Goal: Task Accomplishment & Management: Use online tool/utility

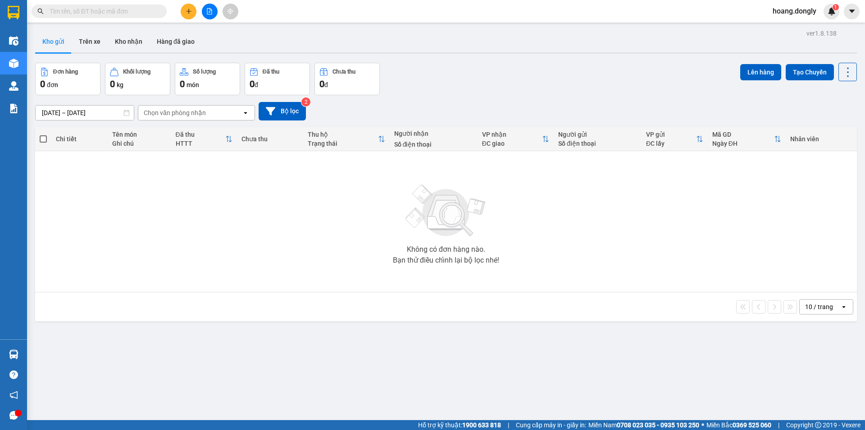
click at [185, 9] on button at bounding box center [189, 12] width 16 height 16
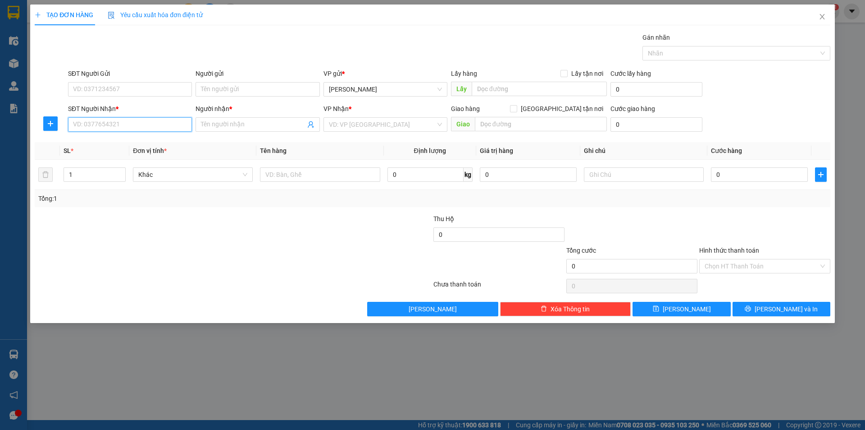
click at [133, 121] on input "SĐT Người Nhận *" at bounding box center [130, 124] width 124 height 14
type input "0333481668"
click at [223, 121] on input "Người nhận *" at bounding box center [253, 124] width 104 height 10
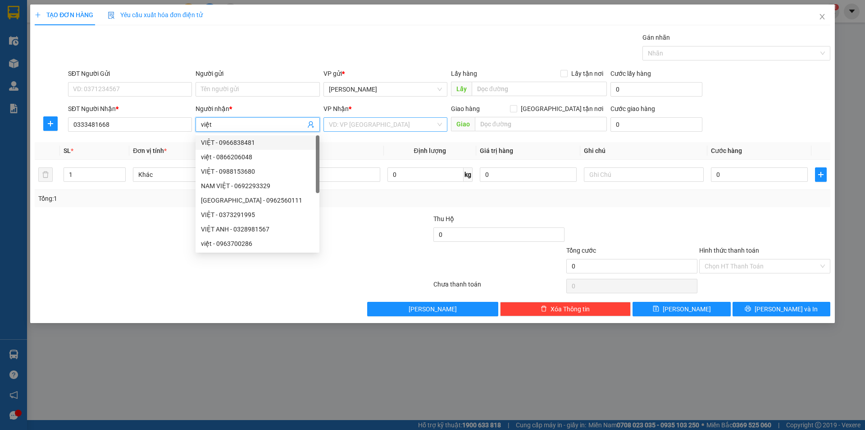
type input "việt"
click at [412, 120] on input "search" at bounding box center [382, 125] width 107 height 14
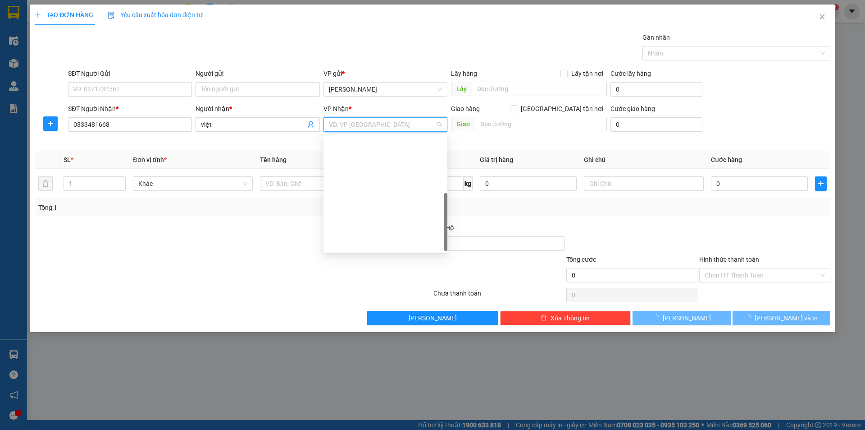
scroll to position [130, 0]
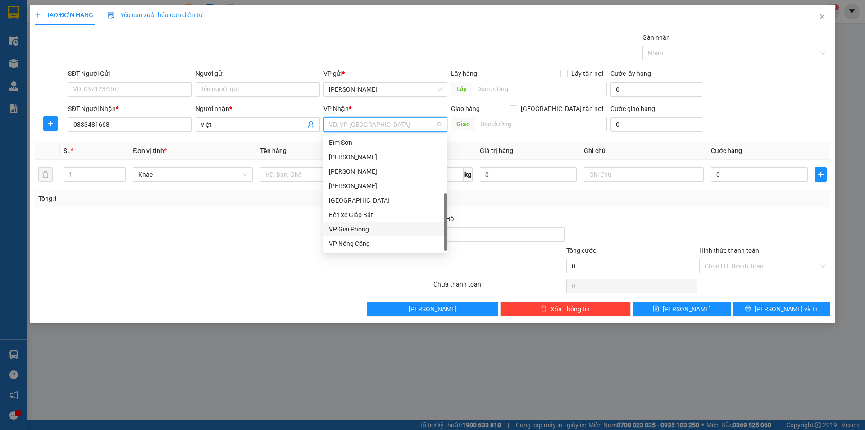
click at [356, 230] on div "VP Giải Phóng" at bounding box center [385, 229] width 113 height 10
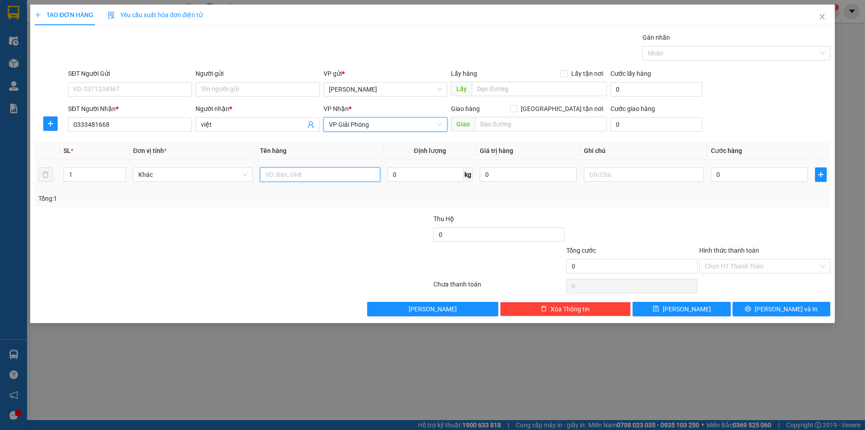
click at [286, 177] on input "text" at bounding box center [320, 174] width 120 height 14
type input "1 thùng"
click at [716, 170] on input "0" at bounding box center [759, 174] width 97 height 14
click at [716, 175] on input "0" at bounding box center [759, 174] width 97 height 14
type input "50"
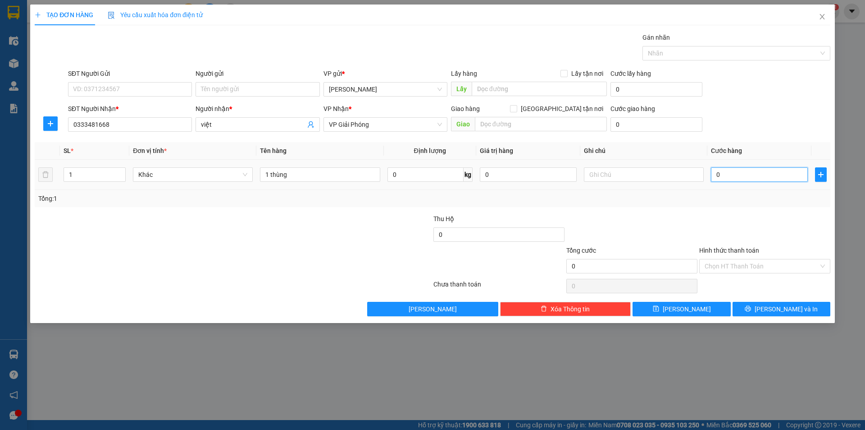
type input "50"
click at [723, 209] on div "Transit Pickup Surcharge Ids Transit Deliver Surcharge Ids Transit Deliver Surc…" at bounding box center [433, 173] width 796 height 283
type input "50.000"
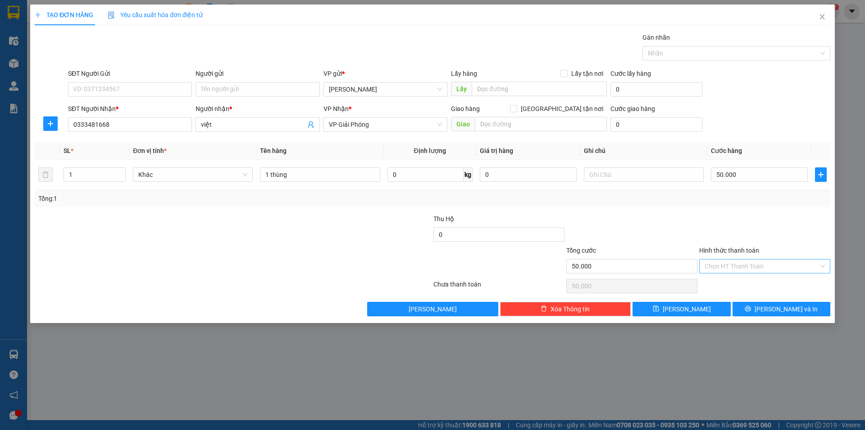
click at [826, 267] on div "Chọn HT Thanh Toán" at bounding box center [764, 266] width 131 height 14
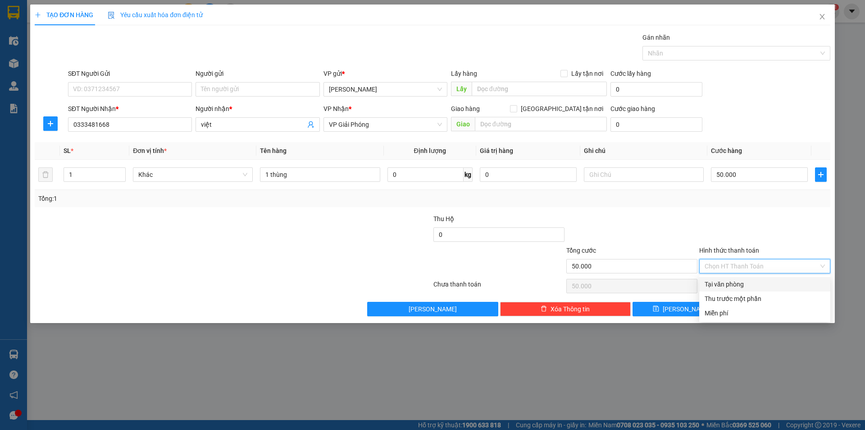
click at [744, 284] on div "Tại văn phòng" at bounding box center [765, 284] width 120 height 10
type input "0"
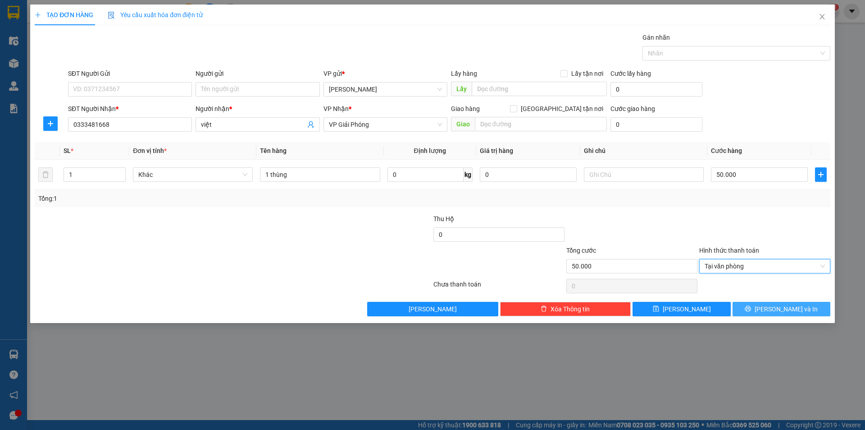
click at [775, 308] on span "Lưu và In" at bounding box center [786, 309] width 63 height 10
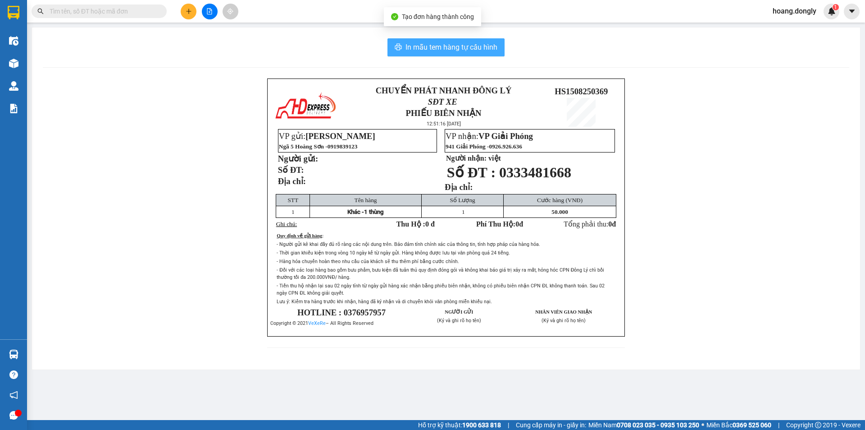
click at [450, 50] on span "In mẫu tem hàng tự cấu hình" at bounding box center [452, 46] width 92 height 11
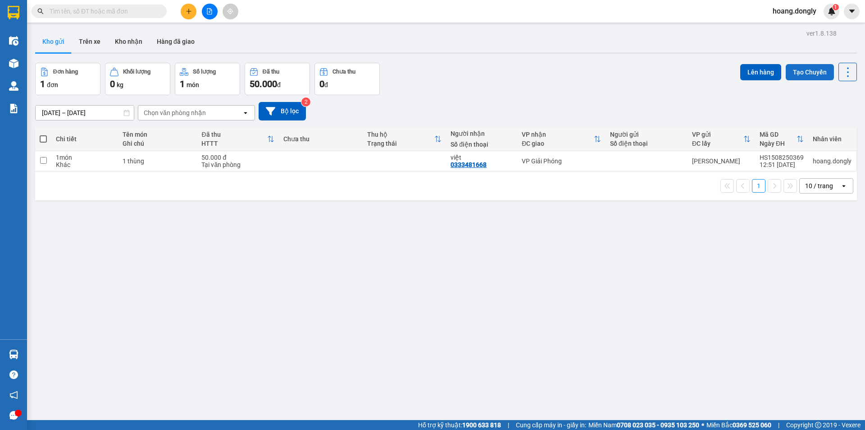
click at [806, 70] on button "Tạo Chuyến" at bounding box center [810, 72] width 48 height 16
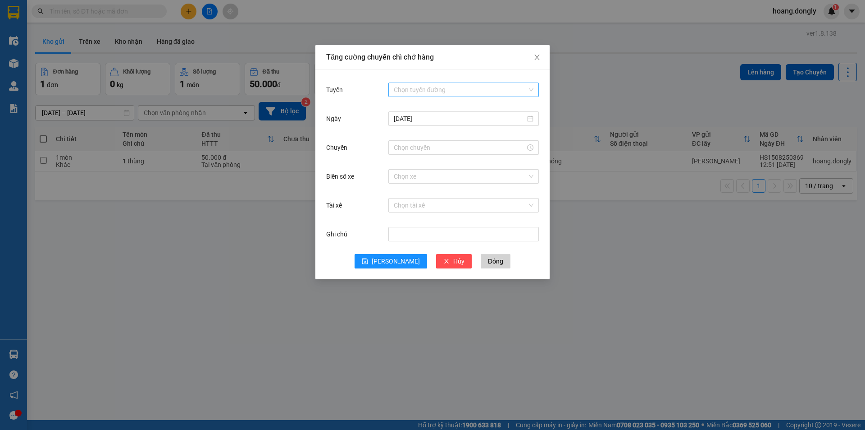
click at [535, 90] on div "Chọn tuyến đường" at bounding box center [463, 89] width 151 height 14
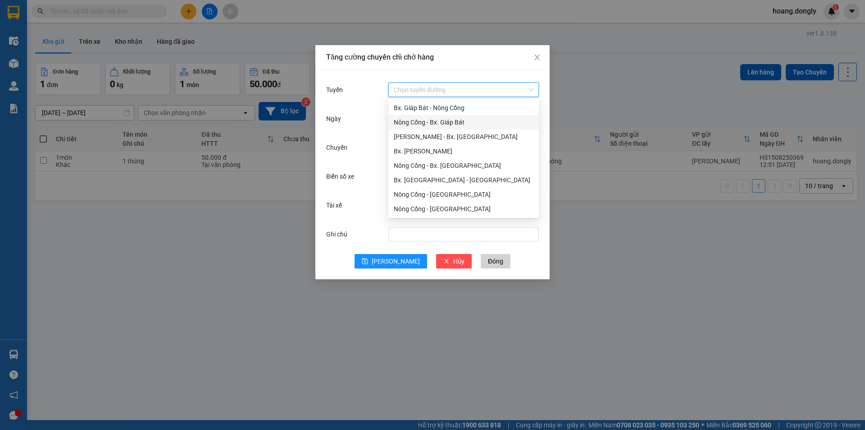
click at [456, 124] on div "Nông Cống - Bx. Giáp Bát" at bounding box center [464, 122] width 140 height 10
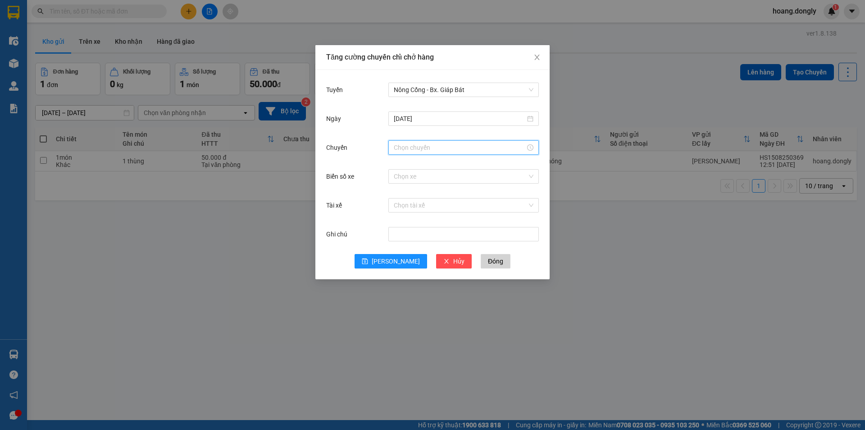
click at [426, 149] on input "Chuyến" at bounding box center [460, 147] width 132 height 10
click at [401, 194] on div "13" at bounding box center [400, 193] width 25 height 13
type input "13:00"
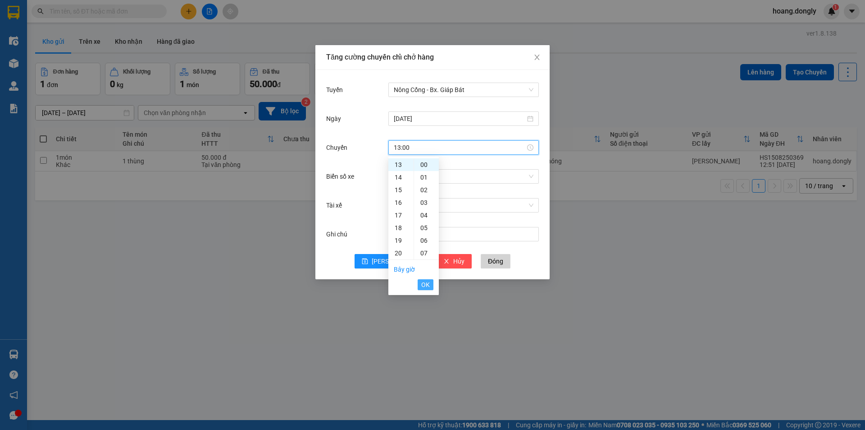
click at [425, 287] on span "OK" at bounding box center [425, 284] width 9 height 10
click at [431, 173] on input "Biển số xe" at bounding box center [460, 176] width 133 height 14
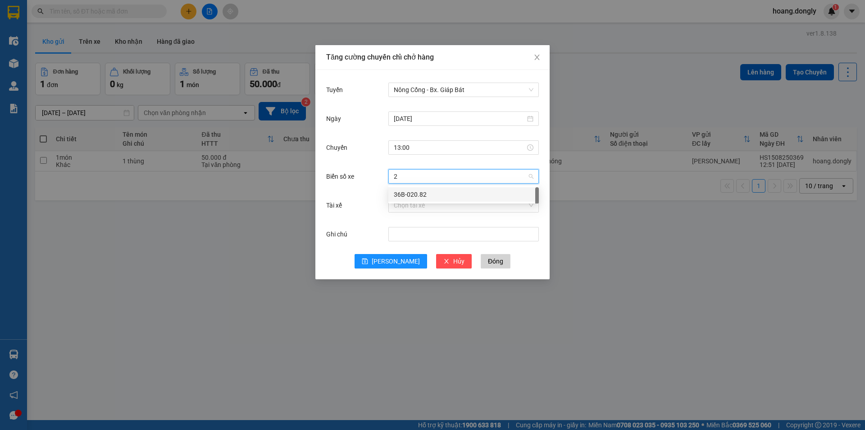
type input "20"
click at [409, 208] on input "Tài xế" at bounding box center [460, 205] width 133 height 14
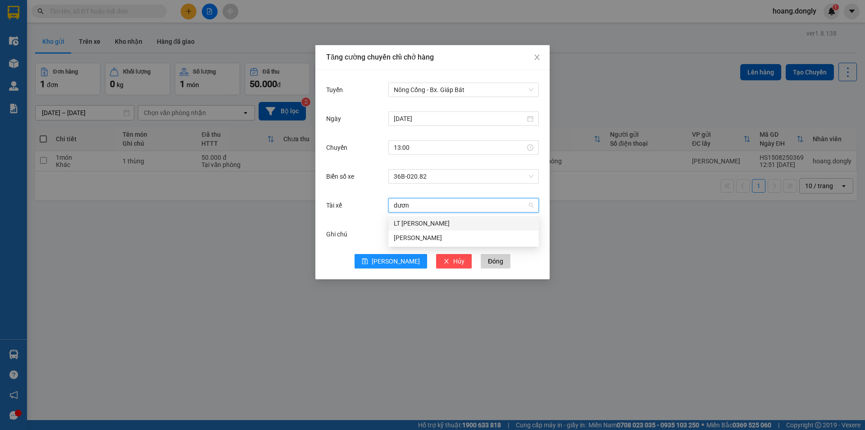
type input "dương"
click at [390, 260] on button "Lưu" at bounding box center [391, 261] width 73 height 14
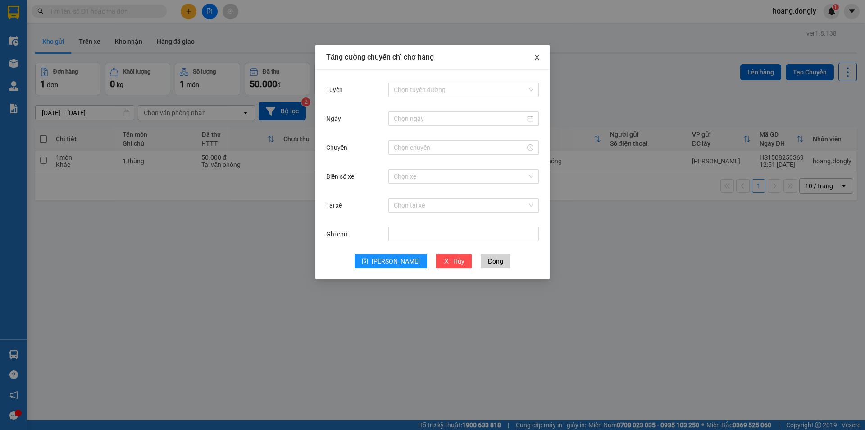
click at [538, 54] on span "Close" at bounding box center [537, 57] width 25 height 25
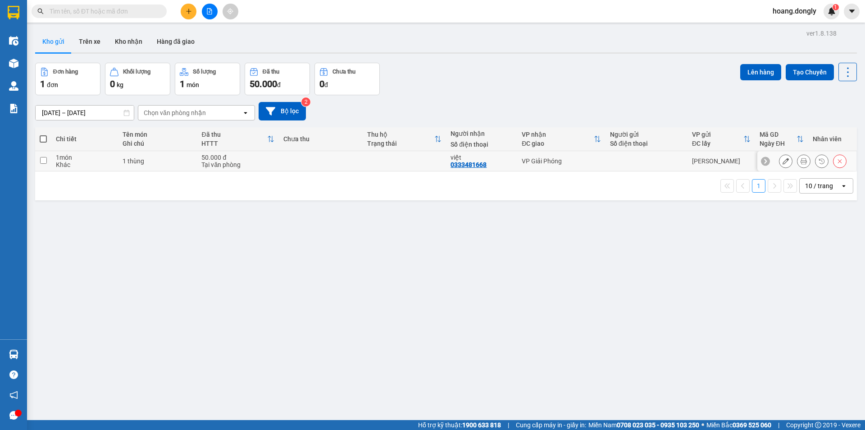
click at [308, 160] on td at bounding box center [320, 161] width 83 height 20
checkbox input "true"
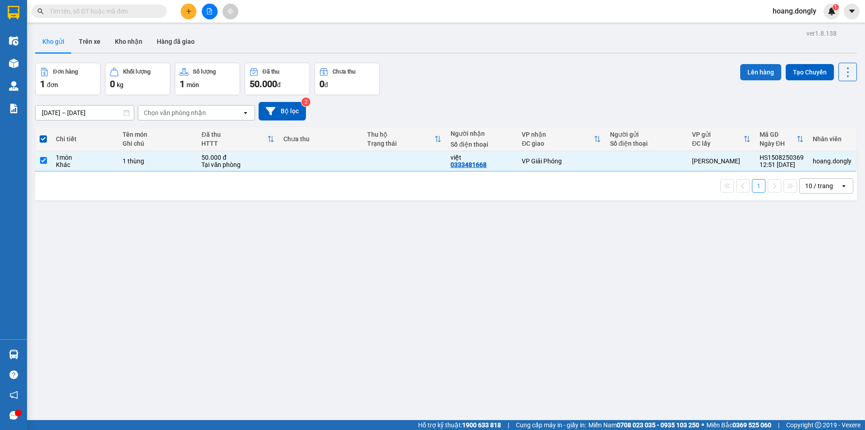
click at [747, 70] on button "Lên hàng" at bounding box center [760, 72] width 41 height 16
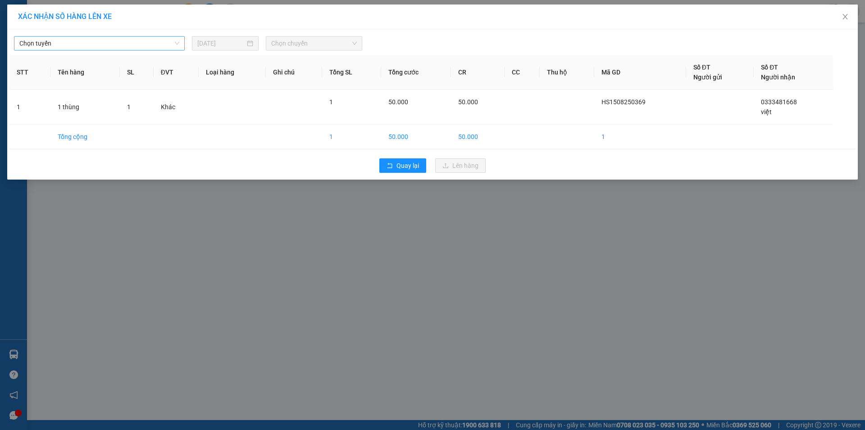
click at [176, 42] on span "Chọn tuyến" at bounding box center [99, 44] width 160 height 14
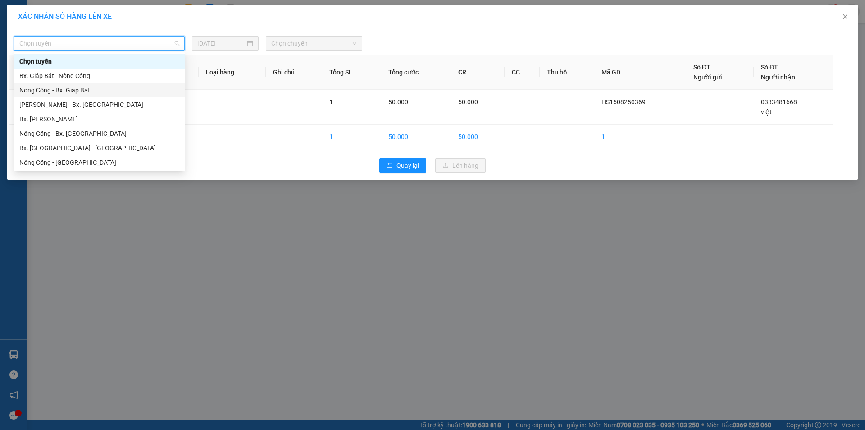
click at [87, 90] on div "Nông Cống - Bx. Giáp Bát" at bounding box center [99, 90] width 160 height 10
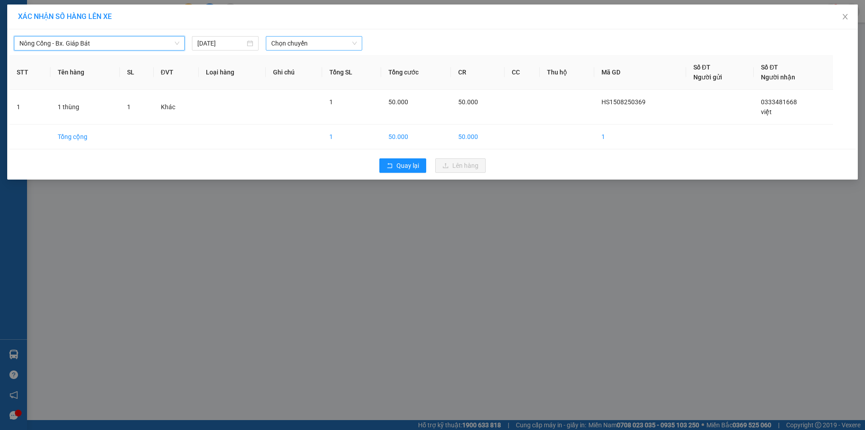
click at [349, 42] on span "Chọn chuyến" at bounding box center [314, 44] width 86 height 14
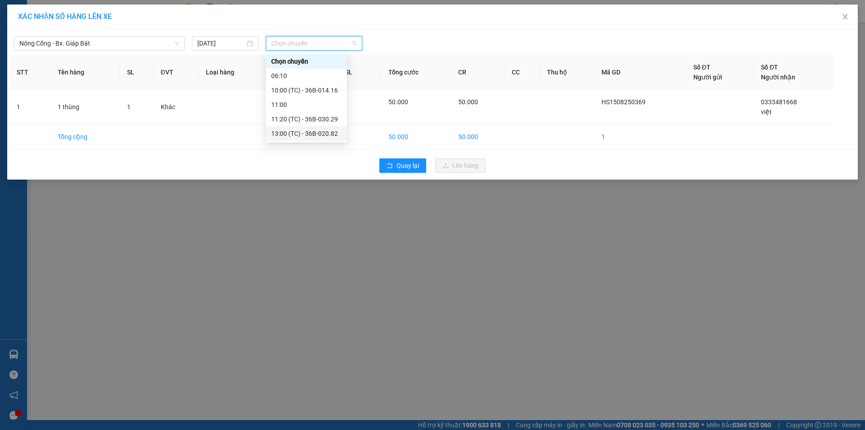
click at [307, 130] on div "13:00 (TC) - 36B-020.82" at bounding box center [306, 133] width 70 height 10
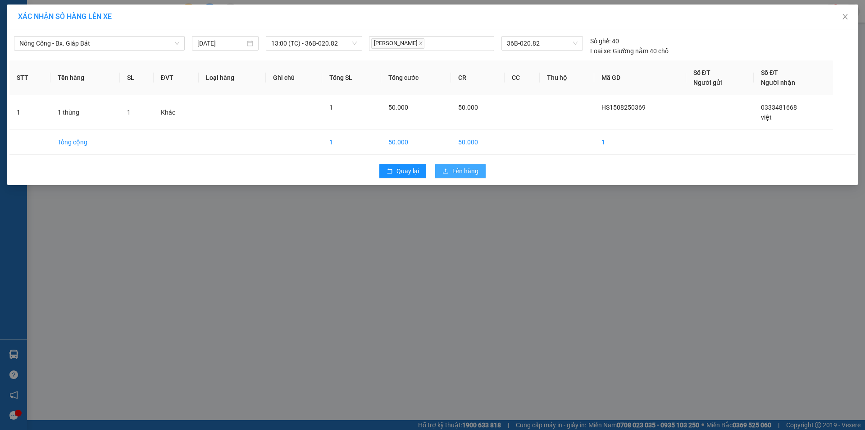
click at [475, 167] on span "Lên hàng" at bounding box center [465, 171] width 26 height 10
